Goal: Use online tool/utility: Utilize a website feature to perform a specific function

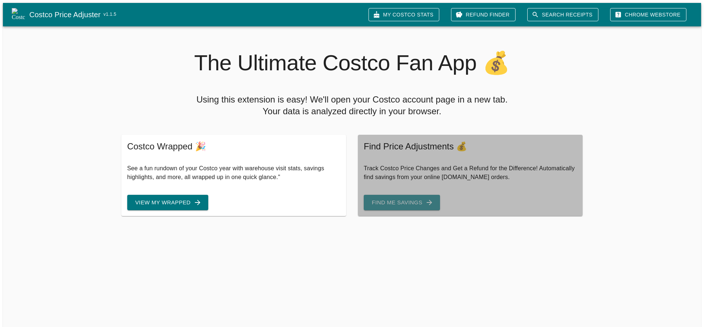
click at [404, 199] on button "Find Me Savings" at bounding box center [402, 202] width 76 height 15
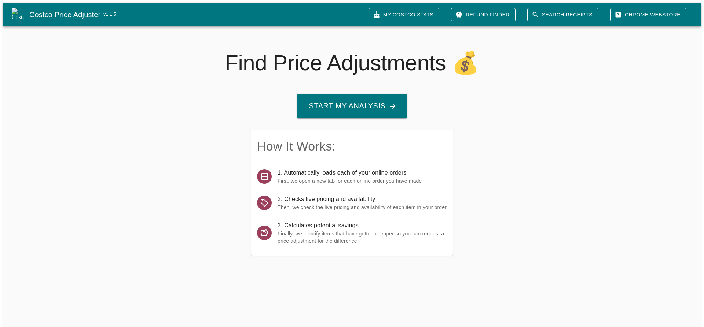
click at [351, 104] on button "Start My Analysis" at bounding box center [351, 106] width 110 height 25
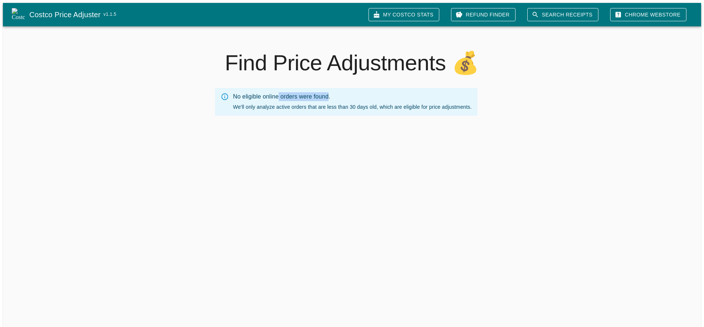
drag, startPoint x: 279, startPoint y: 93, endPoint x: 332, endPoint y: 93, distance: 52.4
click at [332, 93] on div "No eligible online orders were found." at bounding box center [352, 96] width 239 height 9
click at [325, 93] on div "No eligible online orders were found." at bounding box center [352, 96] width 239 height 9
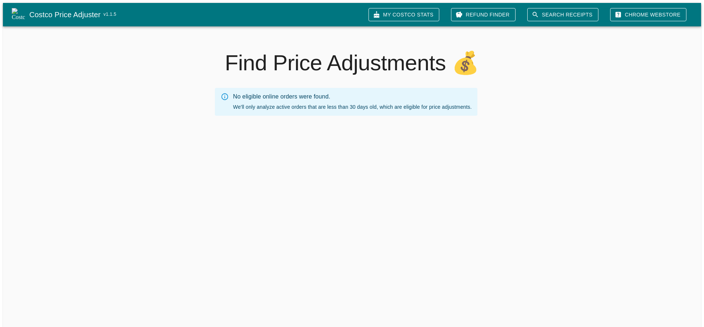
click at [302, 103] on div "No eligible online orders were found. We'll only analyze active orders that are…" at bounding box center [352, 101] width 239 height 23
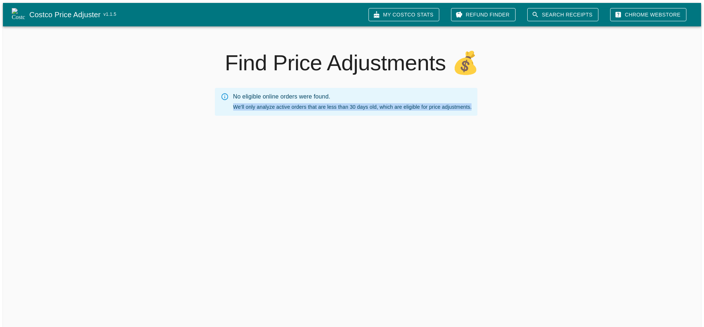
click at [302, 103] on div "No eligible online orders were found. We'll only analyze active orders that are…" at bounding box center [352, 101] width 239 height 23
click at [443, 108] on div "No eligible online orders were found. We'll only analyze active orders that are…" at bounding box center [352, 101] width 239 height 23
click at [624, 119] on div "No eligible online orders were found. We'll only analyze active orders that are…" at bounding box center [345, 116] width 709 height 57
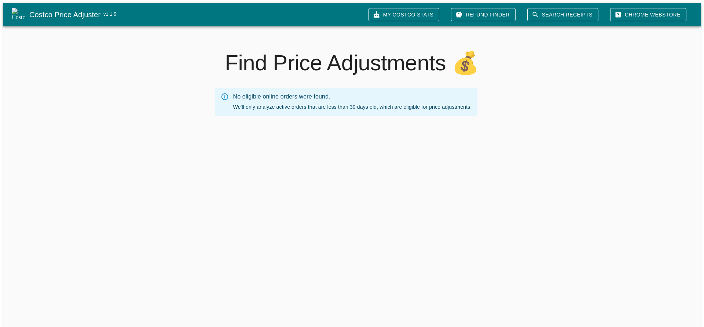
click at [570, 15] on link "Search Receipts" at bounding box center [562, 15] width 71 height 14
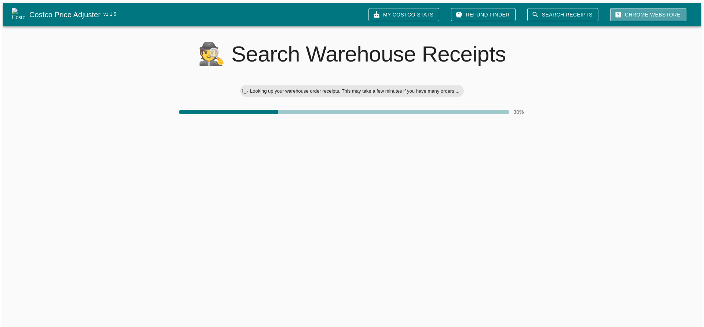
click at [656, 10] on link "Chrome Webstore" at bounding box center [648, 15] width 76 height 14
click at [283, 49] on h2 "🕵 Search Warehouse Receipts" at bounding box center [352, 54] width 698 height 26
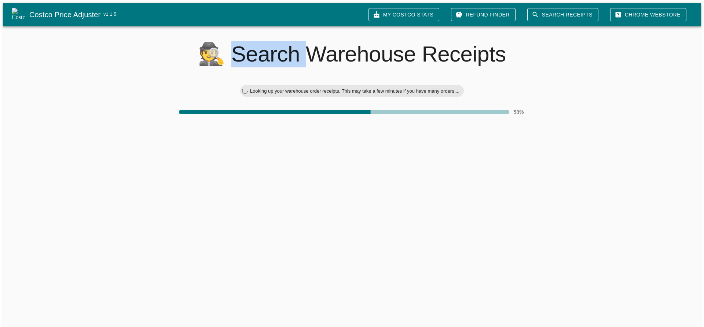
click at [283, 49] on h2 "🕵 Search Warehouse Receipts" at bounding box center [352, 54] width 698 height 26
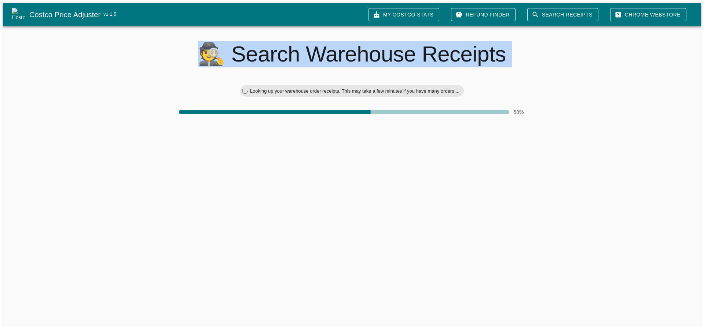
click at [283, 49] on h2 "🕵 Search Warehouse Receipts" at bounding box center [352, 54] width 698 height 26
click at [241, 54] on h2 "🕵 Search Warehouse Receipts" at bounding box center [352, 54] width 698 height 26
drag, startPoint x: 209, startPoint y: 57, endPoint x: 468, endPoint y: 48, distance: 258.5
click at [468, 48] on h2 "🕵 Search Warehouse Receipts" at bounding box center [352, 54] width 698 height 26
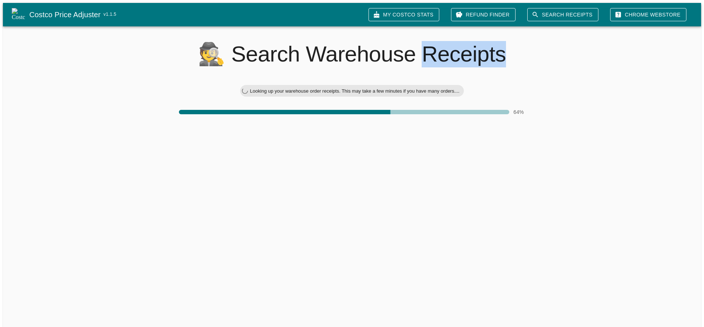
click at [468, 48] on h2 "🕵 Search Warehouse Receipts" at bounding box center [352, 54] width 698 height 26
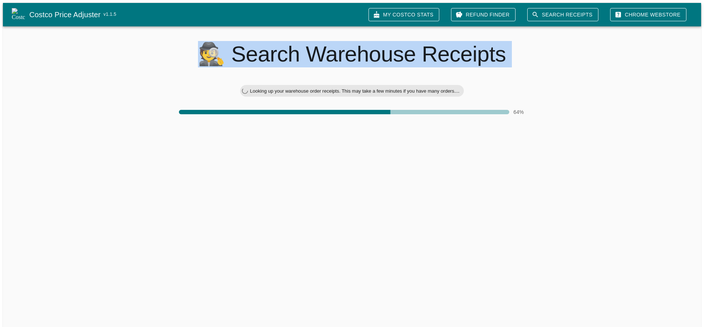
click at [468, 48] on h2 "🕵 Search Warehouse Receipts" at bounding box center [352, 54] width 698 height 26
click at [255, 55] on h2 "🕵 Search Warehouse Receipts" at bounding box center [352, 54] width 698 height 26
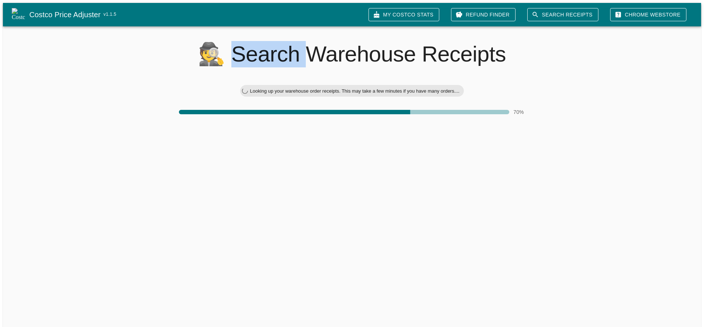
click at [255, 55] on h2 "🕵 Search Warehouse Receipts" at bounding box center [352, 54] width 698 height 26
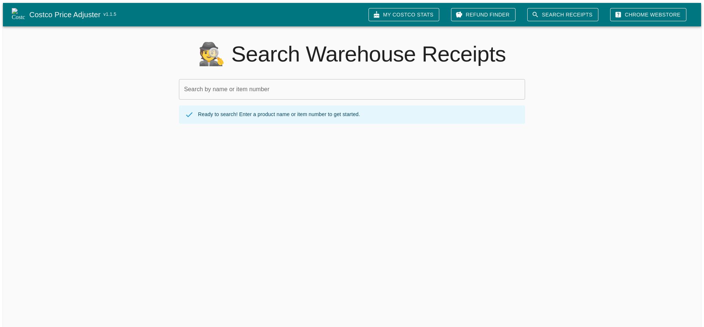
click at [206, 83] on div "Search by name or item number Search by name or item number" at bounding box center [352, 89] width 346 height 21
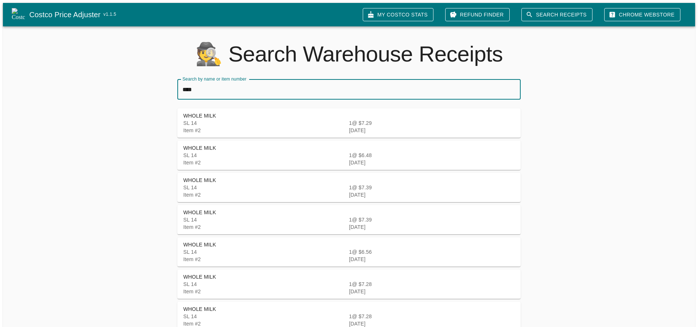
type input "****"
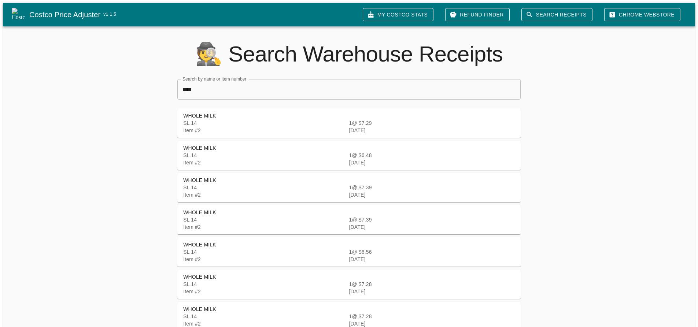
click at [196, 128] on span "Item # 2" at bounding box center [192, 131] width 18 height 6
click at [193, 160] on span "Item # 2" at bounding box center [192, 163] width 18 height 6
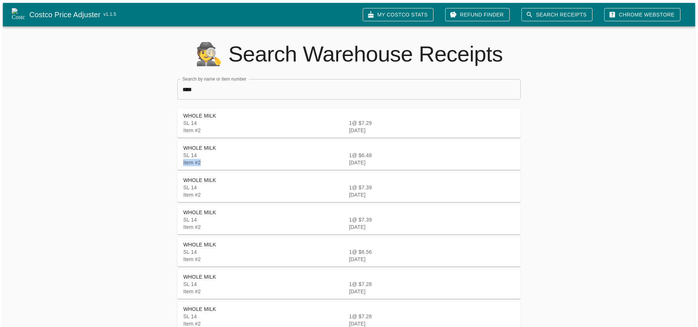
click at [193, 160] on span "Item # 2" at bounding box center [192, 163] width 18 height 6
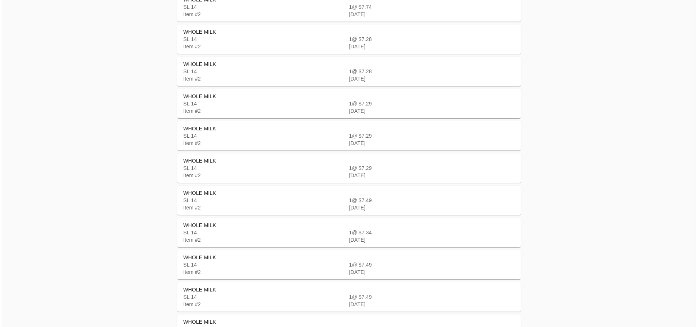
scroll to position [623, 0]
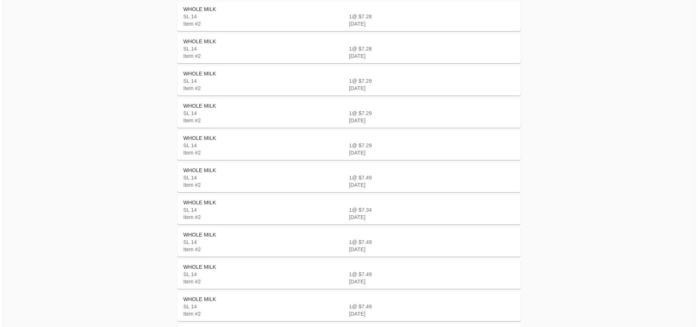
click at [203, 246] on span "SL 14 Item # 2" at bounding box center [266, 246] width 166 height 15
click at [199, 271] on span "SL 14 Item # 2" at bounding box center [266, 278] width 166 height 15
drag, startPoint x: 182, startPoint y: 41, endPoint x: 216, endPoint y: 41, distance: 34.1
click at [216, 41] on span "1% MILK" at bounding box center [349, 44] width 332 height 7
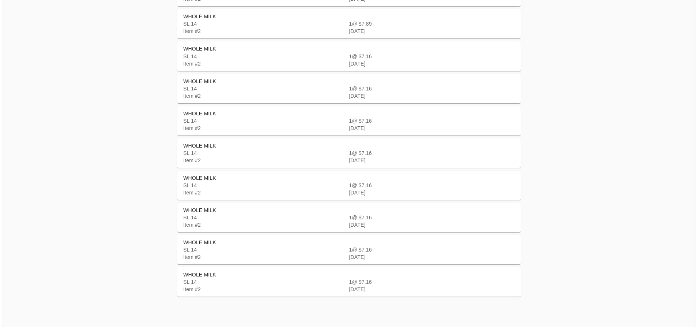
scroll to position [1779, 0]
